Goal: Task Accomplishment & Management: Use online tool/utility

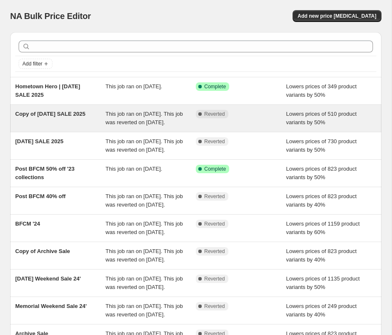
click at [127, 123] on span "This job ran on May 21, 2025. This job was reverted on May 27, 2025." at bounding box center [144, 118] width 77 height 15
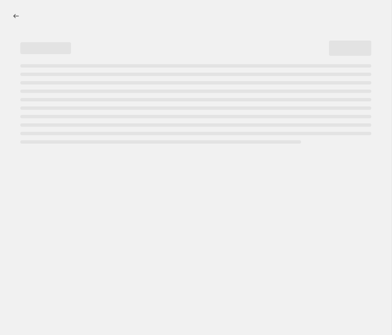
select select "percentage"
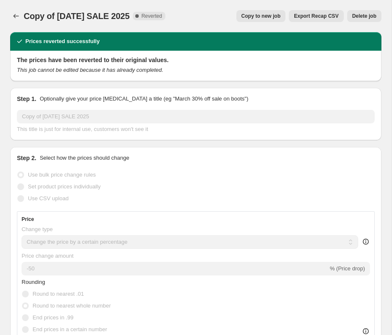
select select "collection"
click at [270, 17] on span "Copy to new job" at bounding box center [260, 16] width 39 height 7
select select "percentage"
select select "collection"
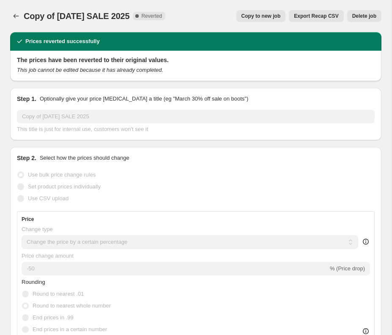
select select "collection"
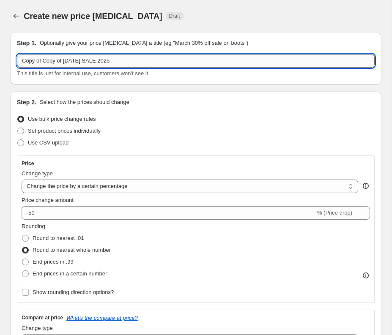
click at [95, 60] on input "Copy of Copy of MEMORIAL DAY SALE 2025" at bounding box center [195, 61] width 357 height 14
drag, startPoint x: 100, startPoint y: 61, endPoint x: 3, endPoint y: 60, distance: 96.7
drag, startPoint x: 60, startPoint y: 60, endPoint x: 73, endPoint y: 72, distance: 17.3
click at [61, 60] on input "ARCHIVE SALE 2025" at bounding box center [195, 61] width 357 height 14
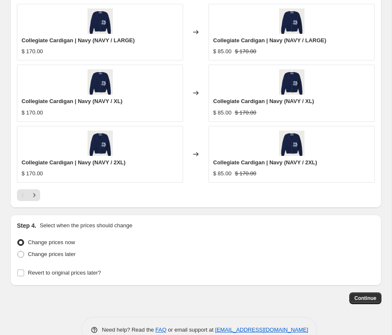
scroll to position [872, 0]
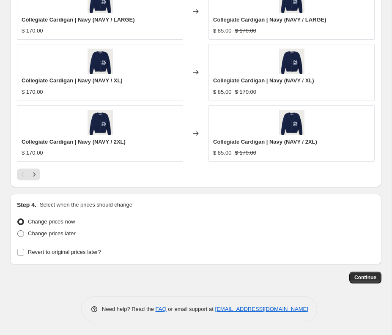
type input "ARCHIVE SALE | Aug 2025"
click at [62, 234] on span "Change prices later" at bounding box center [52, 233] width 48 height 6
click at [18, 231] on input "Change prices later" at bounding box center [17, 230] width 0 height 0
radio input "true"
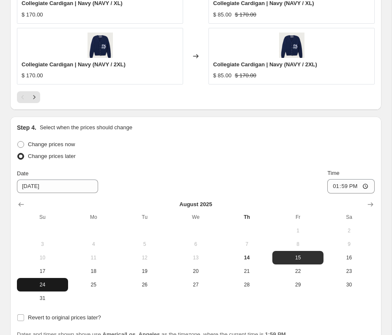
scroll to position [950, 0]
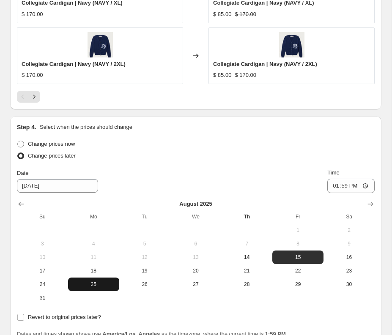
click at [84, 286] on span "25" at bounding box center [93, 284] width 44 height 7
type input "8/25/2025"
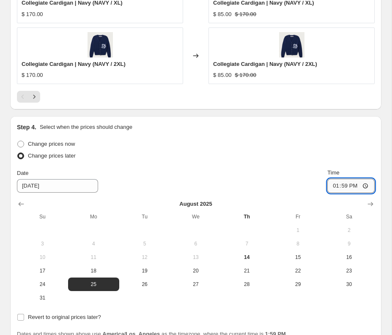
click at [337, 182] on input "13:59" at bounding box center [350, 186] width 47 height 14
click at [363, 185] on input "13:59" at bounding box center [350, 186] width 47 height 14
type input "00:00"
click at [283, 177] on div "Date 8/25/2025 Time 00:00" at bounding box center [195, 181] width 357 height 25
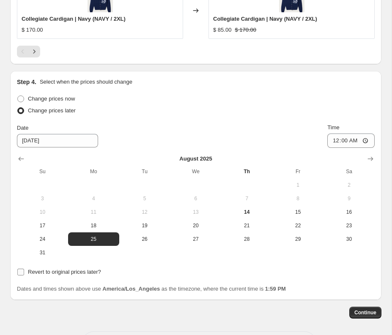
click at [22, 272] on input "Revert to original prices later?" at bounding box center [20, 272] width 7 height 7
checkbox input "true"
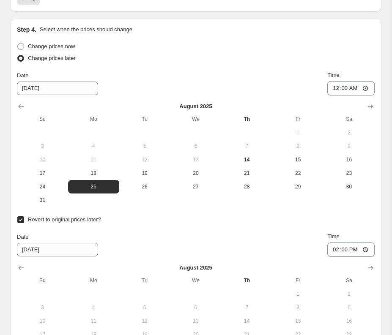
scroll to position [1053, 0]
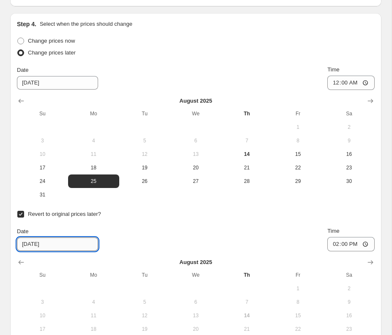
click at [50, 249] on input "8/21/2025" at bounding box center [57, 244] width 81 height 14
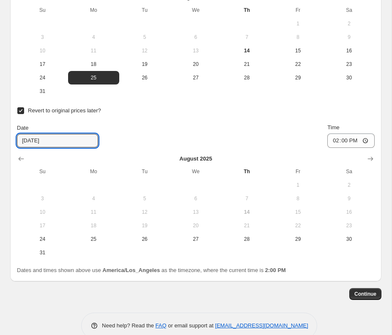
scroll to position [1173, 0]
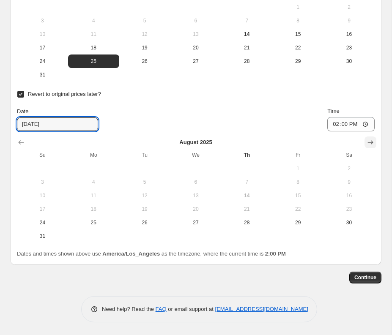
click at [366, 144] on icon "Show next month, September 2025" at bounding box center [370, 142] width 8 height 8
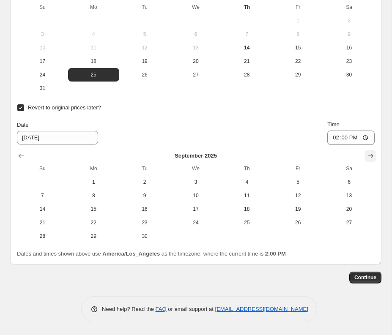
scroll to position [1160, 0]
click at [370, 155] on icon "Show next month, October 2025" at bounding box center [370, 156] width 8 height 8
click at [19, 154] on icon "Show previous month, September 2025" at bounding box center [21, 156] width 8 height 8
click at [146, 181] on span "2" at bounding box center [145, 182] width 44 height 7
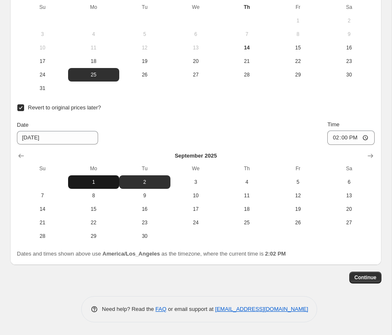
click at [91, 181] on span "1" at bounding box center [93, 182] width 44 height 7
type input "9/1/2025"
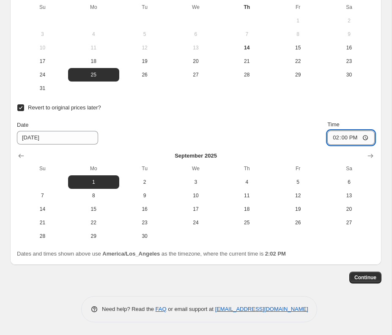
click at [335, 138] on input "14:00" at bounding box center [350, 138] width 47 height 14
click at [365, 139] on input "14:00" at bounding box center [350, 138] width 47 height 14
type input "23:59"
click at [284, 121] on div "Date 9/1/2025 Time 23:59" at bounding box center [195, 132] width 357 height 25
drag, startPoint x: 143, startPoint y: 180, endPoint x: 212, endPoint y: 171, distance: 69.4
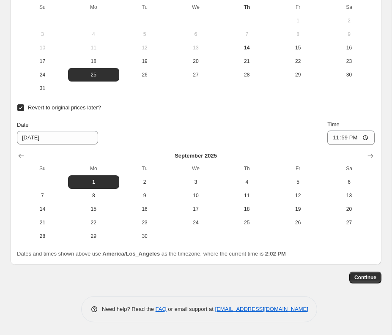
click at [143, 180] on span "2" at bounding box center [145, 182] width 44 height 7
type input "9/2/2025"
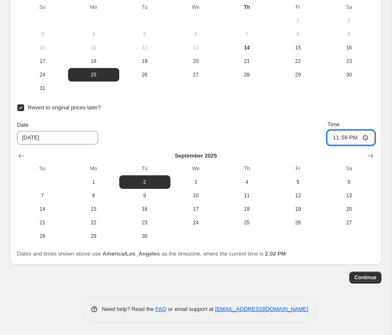
click at [338, 139] on input "23:59" at bounding box center [350, 138] width 47 height 14
click at [332, 139] on input "23:59" at bounding box center [350, 138] width 47 height 14
click at [366, 138] on input "23:59" at bounding box center [350, 138] width 47 height 14
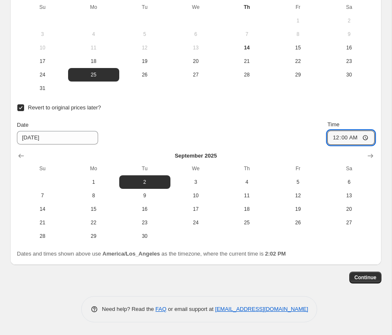
type input "00:00"
drag, startPoint x: 291, startPoint y: 124, endPoint x: 280, endPoint y: 122, distance: 10.7
click at [291, 124] on div "Date 9/2/2025 Time 00:00" at bounding box center [195, 132] width 357 height 25
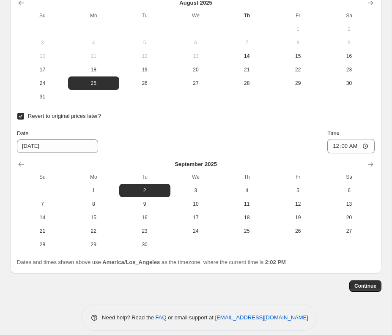
scroll to position [1156, 0]
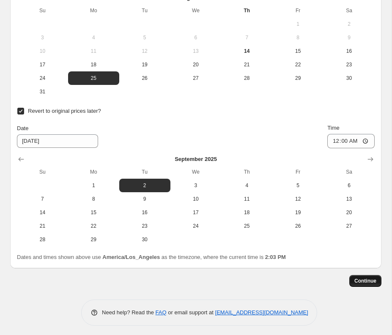
click at [373, 283] on span "Continue" at bounding box center [365, 281] width 22 height 7
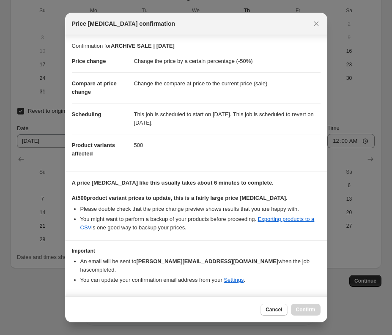
scroll to position [14, 0]
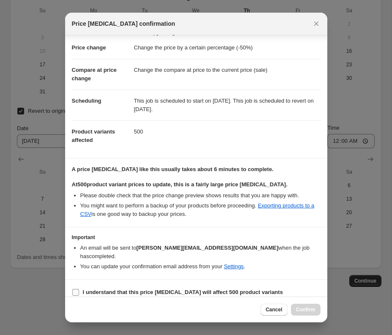
click at [76, 289] on input "I understand that this price change job will affect 500 product variants" at bounding box center [75, 292] width 7 height 7
checkbox input "true"
click at [294, 306] on button "Confirm" at bounding box center [306, 310] width 30 height 12
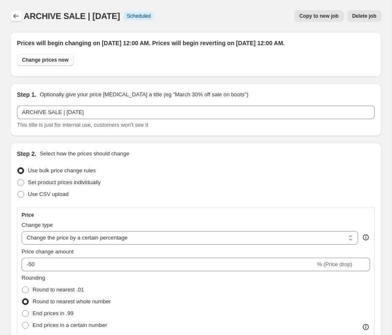
click at [16, 18] on icon "Price change jobs" at bounding box center [16, 16] width 8 height 8
